Goal: Communication & Community: Share content

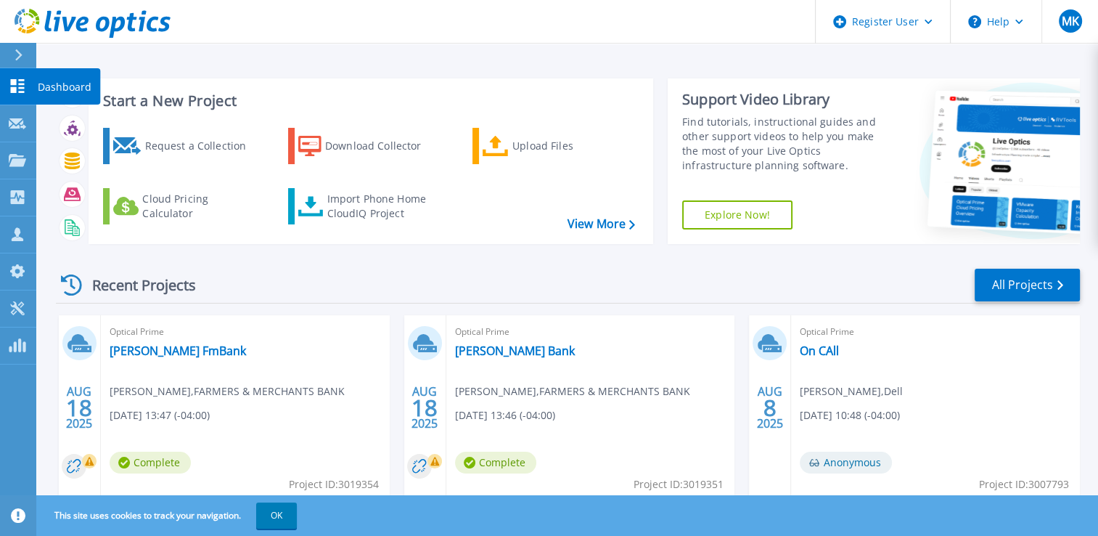
click at [9, 89] on icon at bounding box center [17, 86] width 17 height 14
click at [998, 276] on link "All Projects" at bounding box center [1027, 284] width 105 height 33
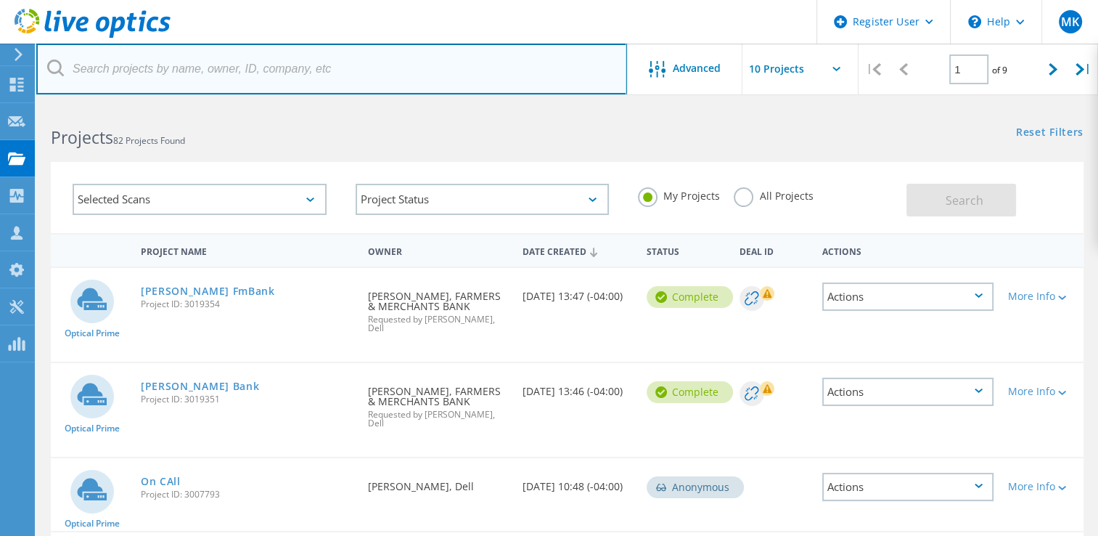
click at [399, 83] on input "text" at bounding box center [331, 69] width 591 height 51
paste input "gentry@co.middlesex.va.us"
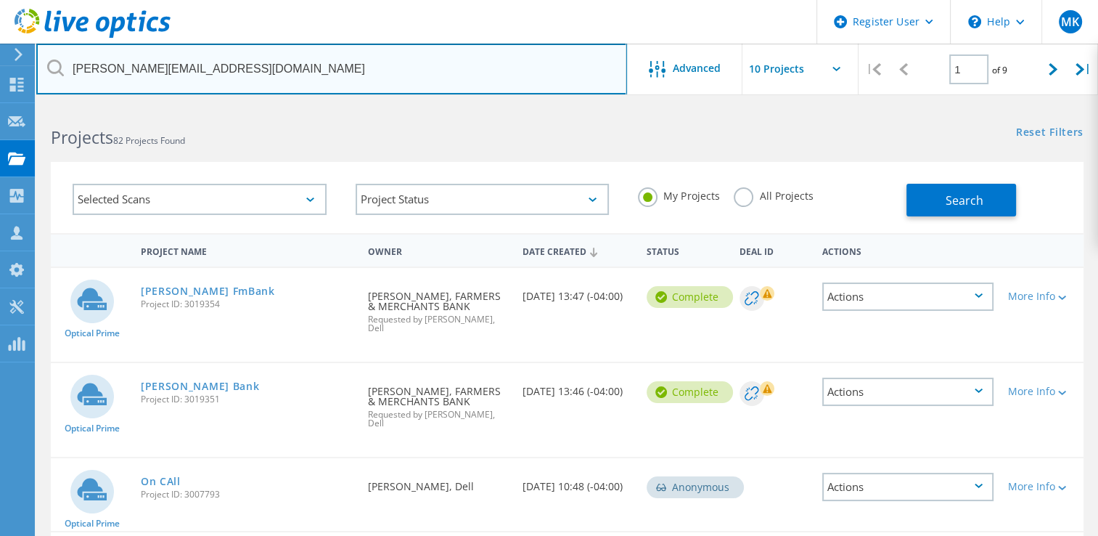
type input "gentry@co.middlesex.va.us"
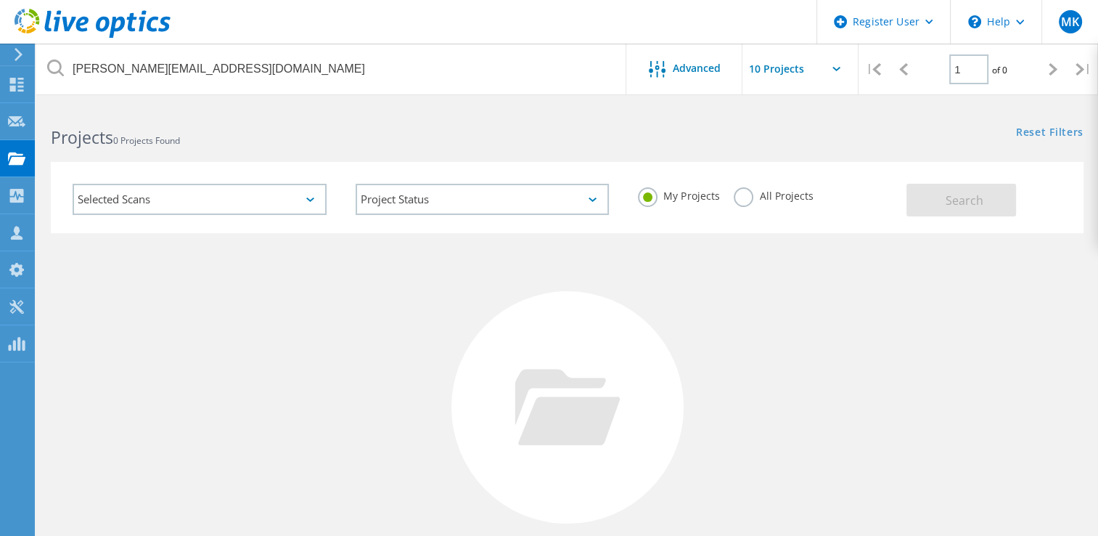
click at [740, 201] on label "All Projects" at bounding box center [773, 194] width 79 height 14
click at [0, 0] on input "All Projects" at bounding box center [0, 0] width 0 height 0
click at [899, 200] on div "My Projects All Projects" at bounding box center [764, 196] width 283 height 54
click at [924, 201] on button "Search" at bounding box center [961, 200] width 110 height 33
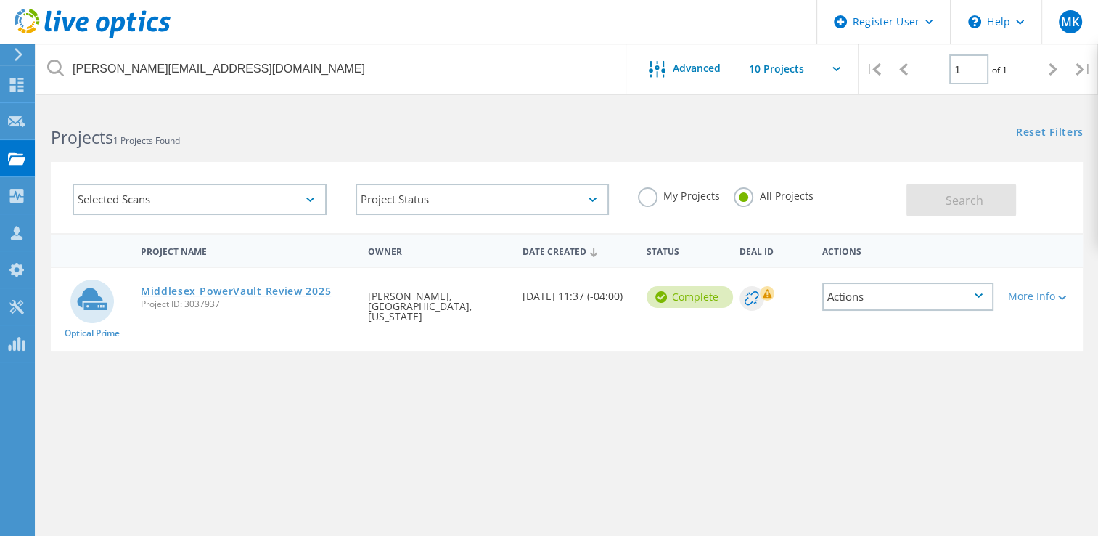
click at [325, 286] on link "Middlesex PowerVault Review 2025" at bounding box center [236, 291] width 190 height 10
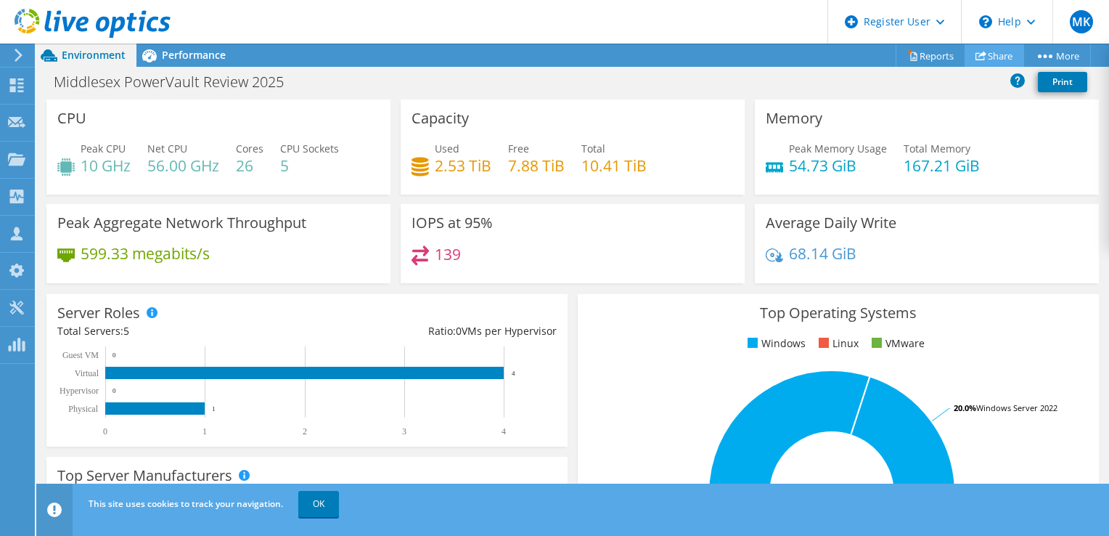
click at [996, 57] on link "Share" at bounding box center [994, 55] width 60 height 22
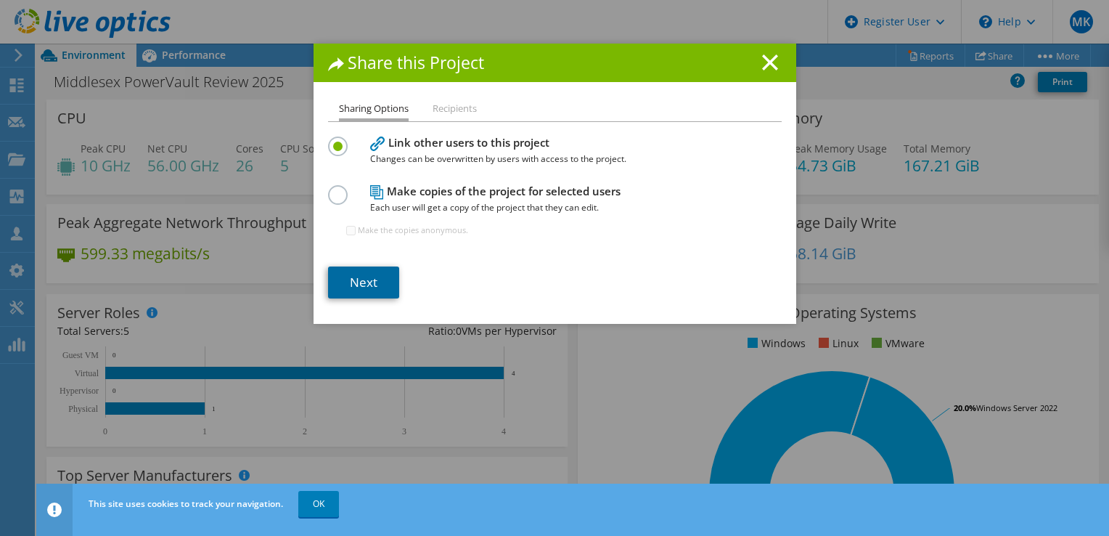
click at [366, 292] on link "Next" at bounding box center [363, 282] width 71 height 32
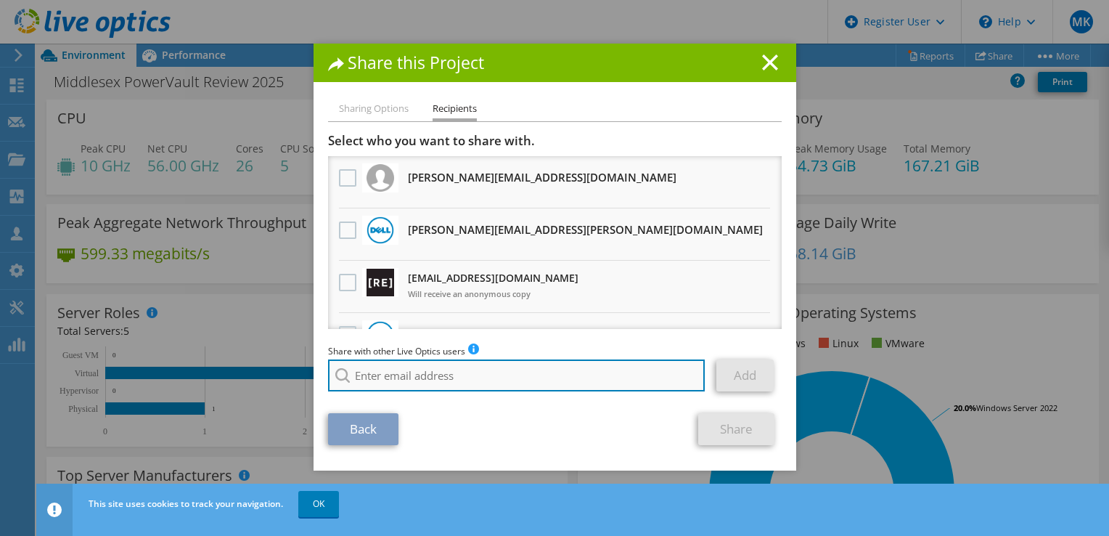
click at [419, 365] on input "search" at bounding box center [516, 375] width 377 height 32
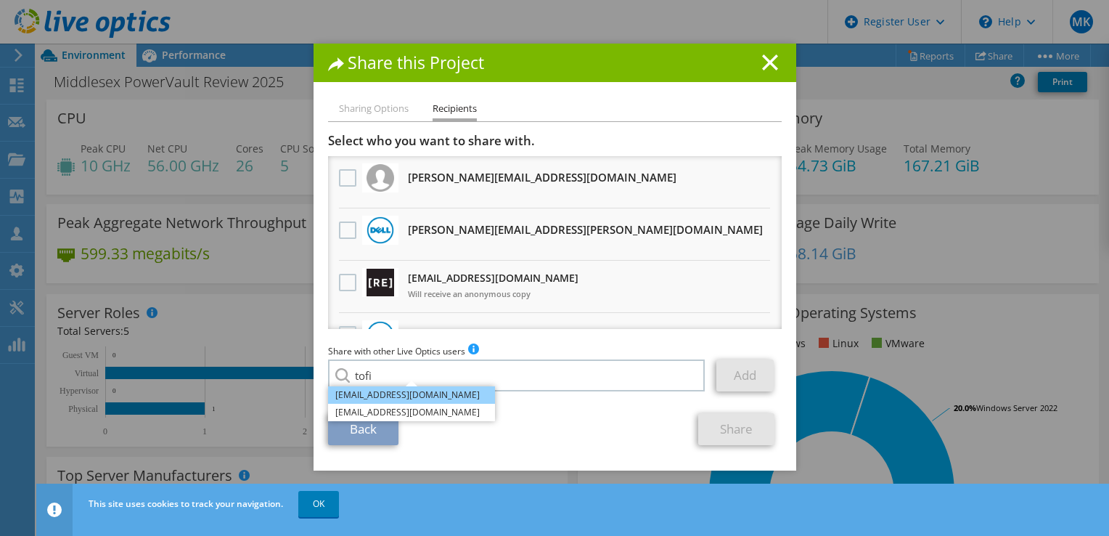
click at [383, 392] on li "Tofi.Oladipo@dell.com" at bounding box center [411, 394] width 167 height 17
type input "Tofi.Oladipo@dell.com"
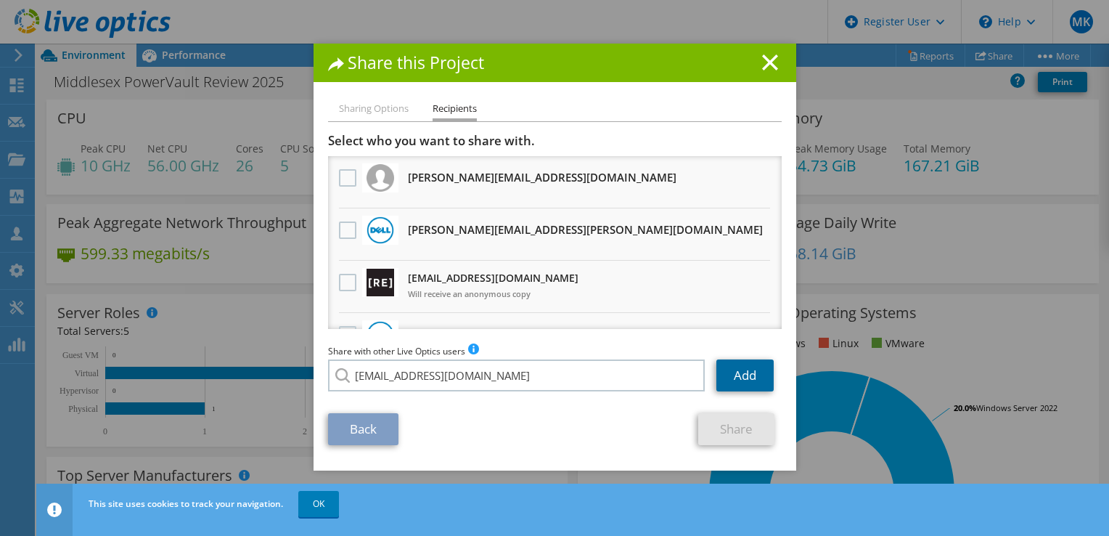
click at [729, 374] on link "Add" at bounding box center [744, 375] width 57 height 32
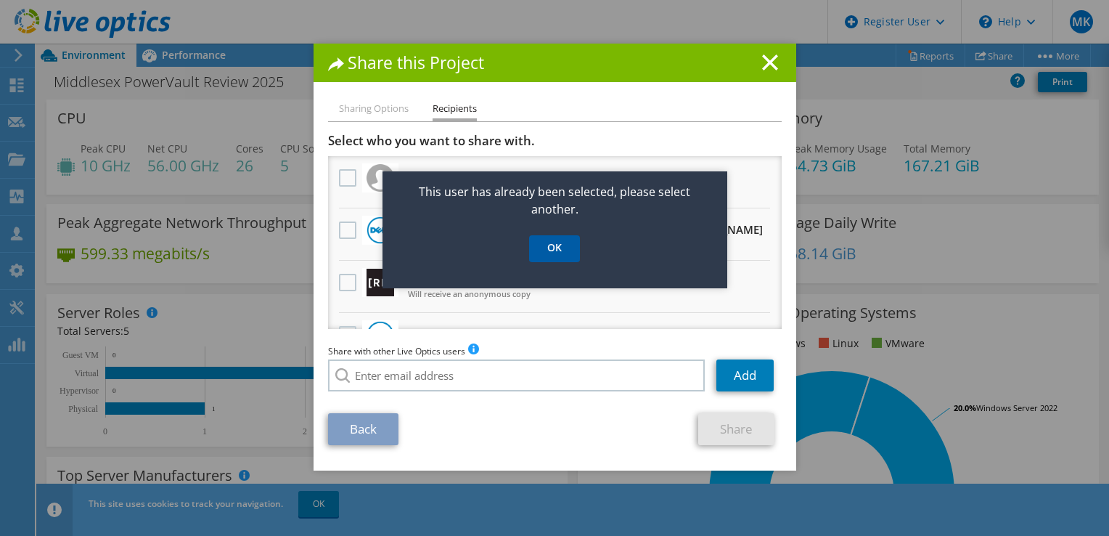
click at [554, 242] on link "OK" at bounding box center [554, 248] width 51 height 27
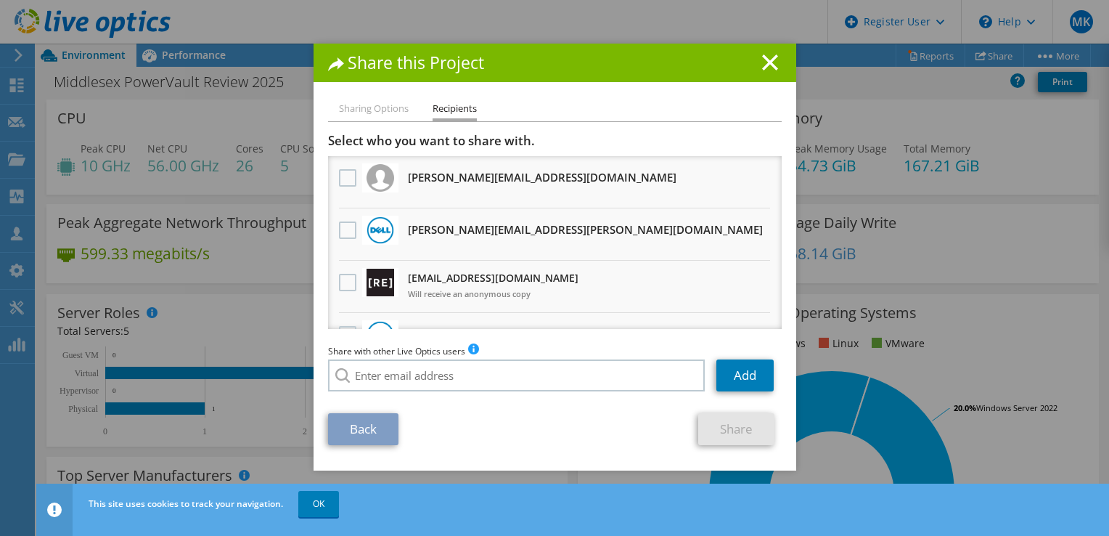
scroll to position [101, 0]
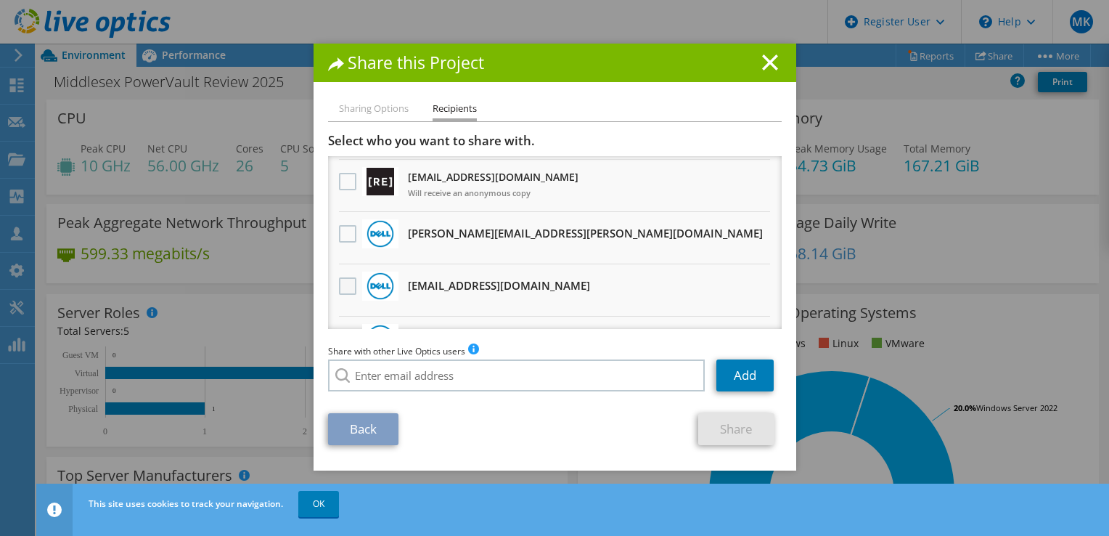
click at [348, 281] on label at bounding box center [349, 285] width 21 height 17
click at [0, 0] on input "checkbox" at bounding box center [0, 0] width 0 height 0
click at [698, 417] on link "Share" at bounding box center [736, 429] width 76 height 32
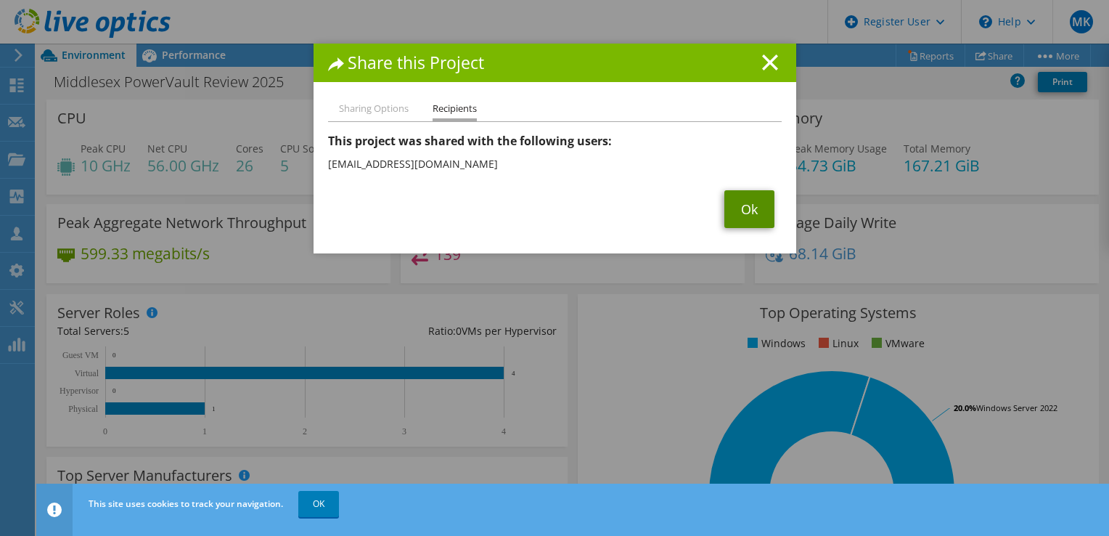
click at [726, 191] on link "Ok" at bounding box center [749, 209] width 50 height 38
